Goal: Task Accomplishment & Management: Manage account settings

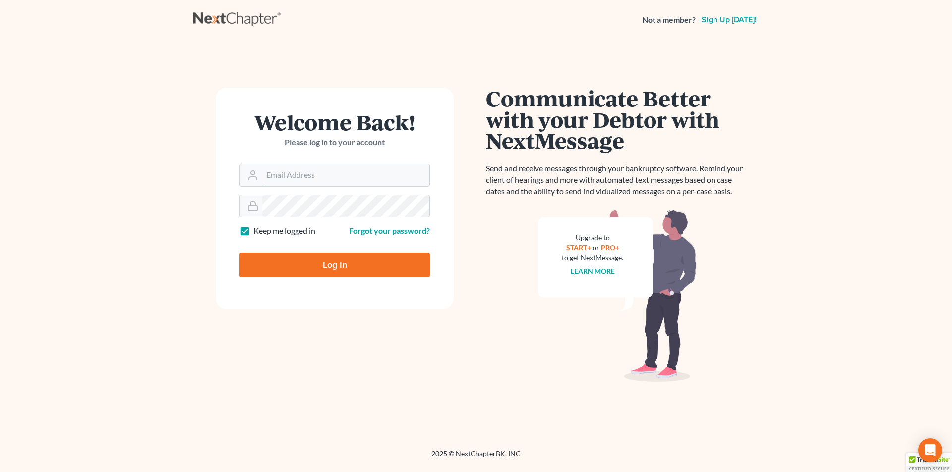
type input "[PERSON_NAME][EMAIL_ADDRESS][DOMAIN_NAME]"
click at [354, 260] on input "Log In" at bounding box center [334, 265] width 190 height 25
type input "Thinking..."
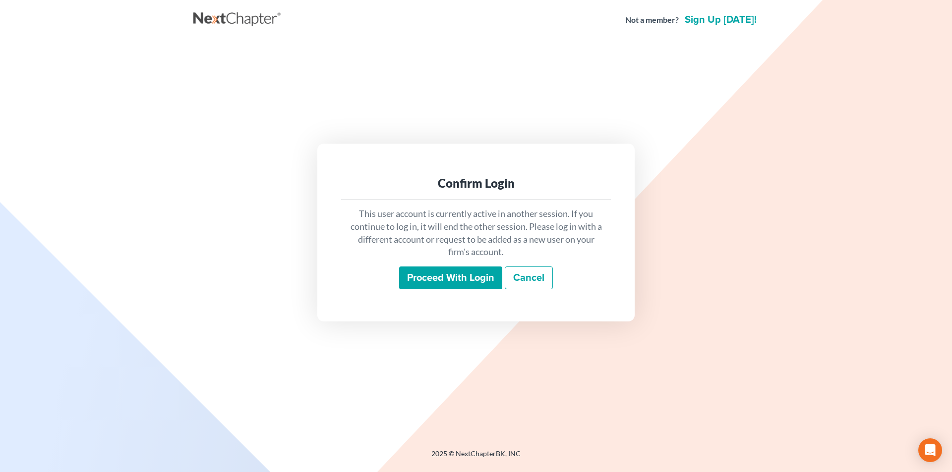
click at [430, 279] on input "Proceed with login" at bounding box center [450, 278] width 103 height 23
